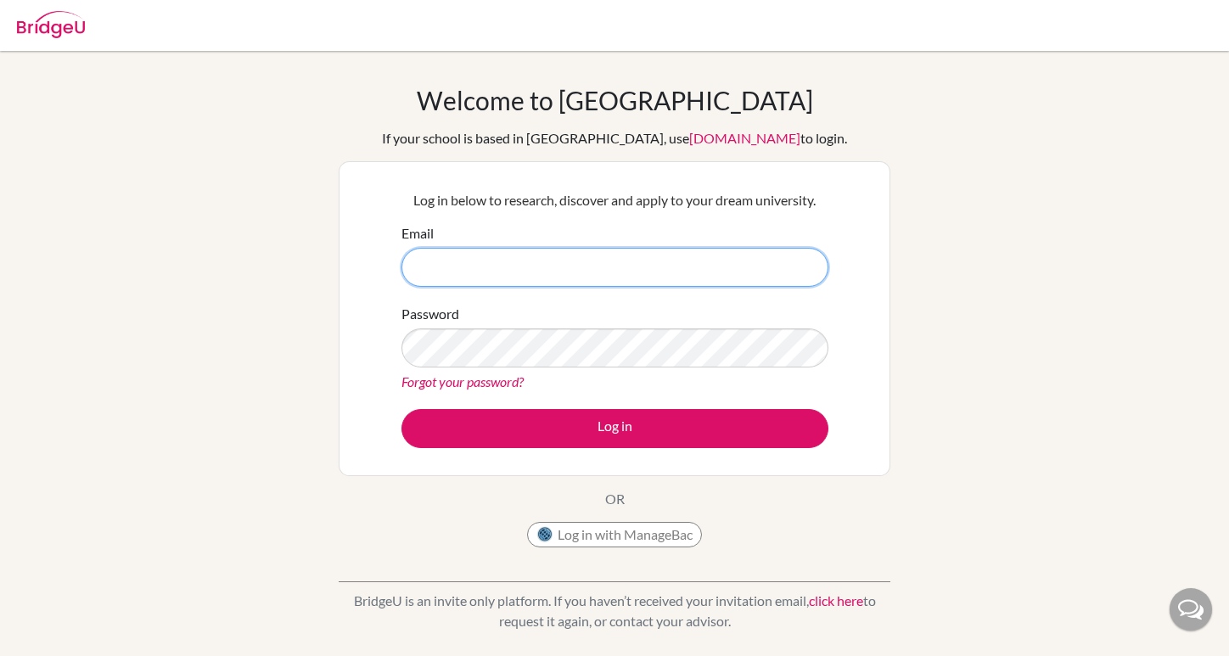
type input "[PERSON_NAME][EMAIL_ADDRESS][DOMAIN_NAME]"
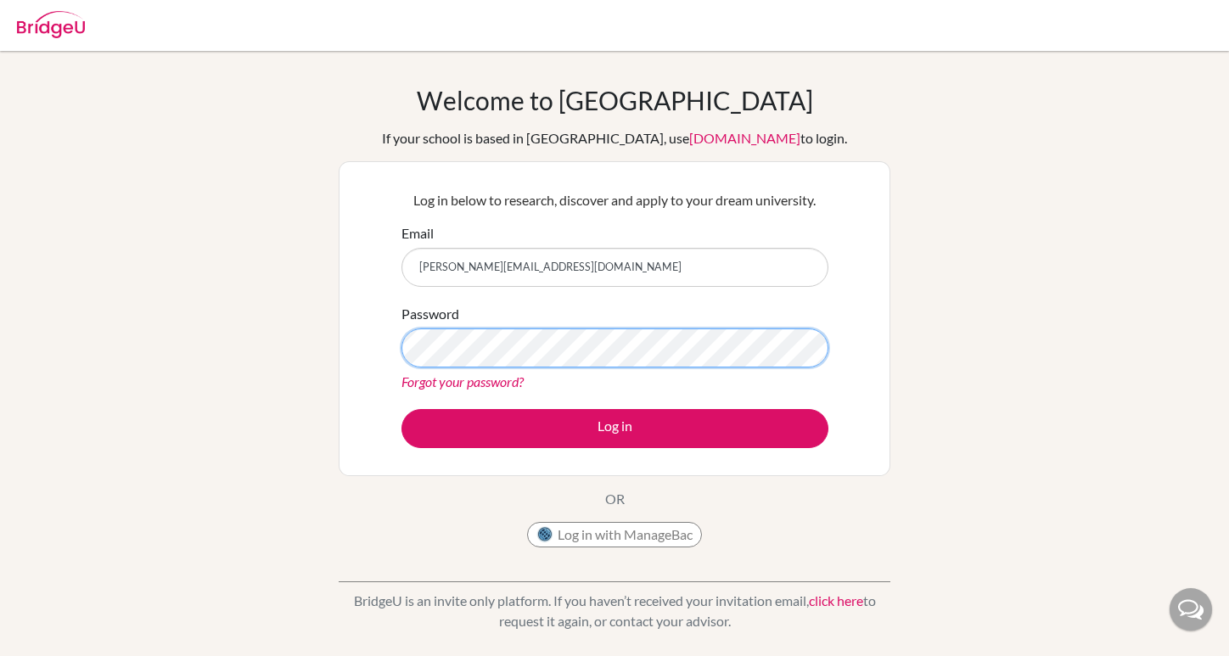
click at [614, 428] on button "Log in" at bounding box center [614, 428] width 427 height 39
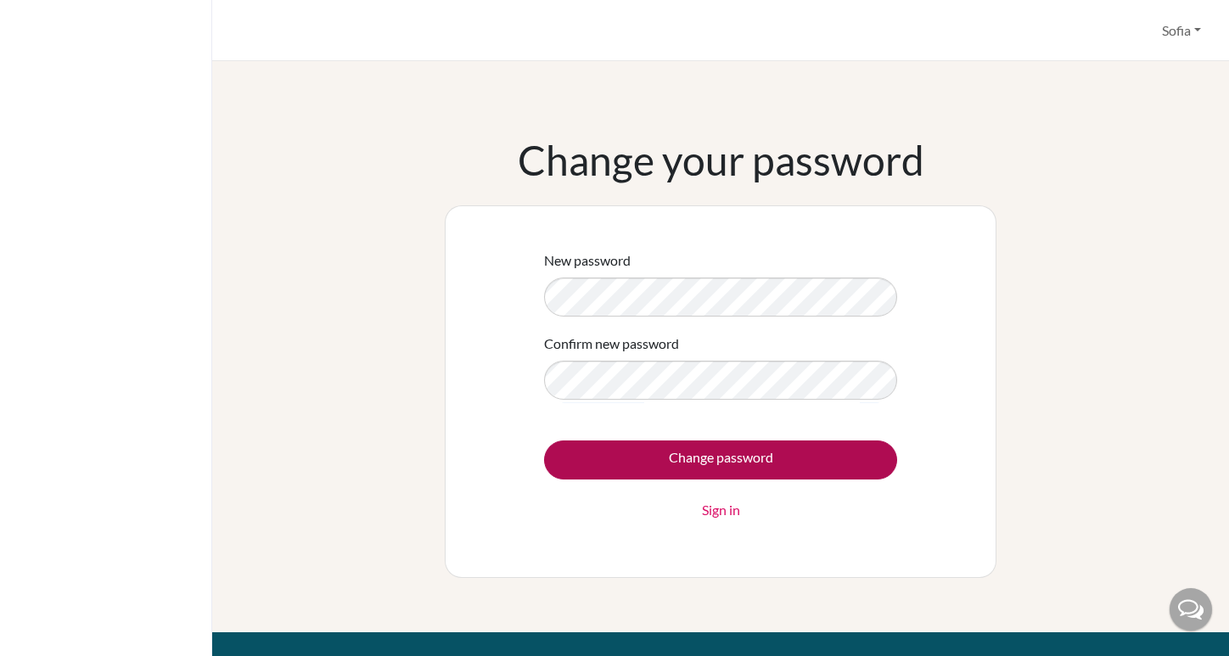
click at [748, 466] on input "Change password" at bounding box center [720, 459] width 353 height 39
click at [715, 451] on input "Change password" at bounding box center [720, 459] width 353 height 39
